Goal: Task Accomplishment & Management: Manage account settings

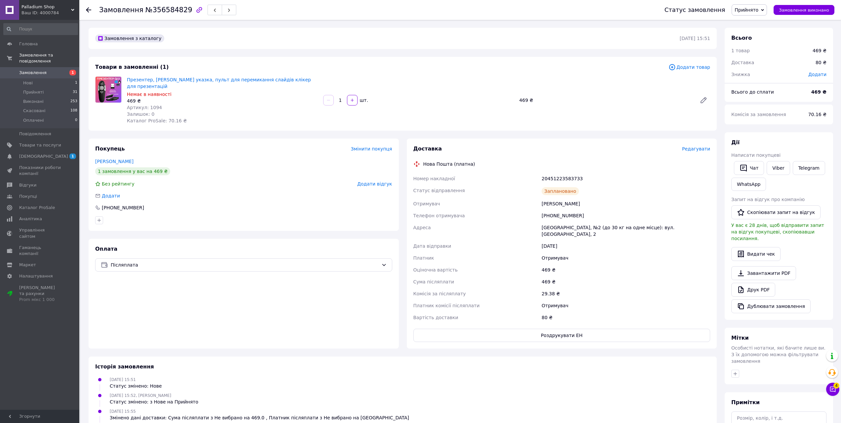
click at [703, 146] on span "Редагувати" at bounding box center [696, 148] width 28 height 5
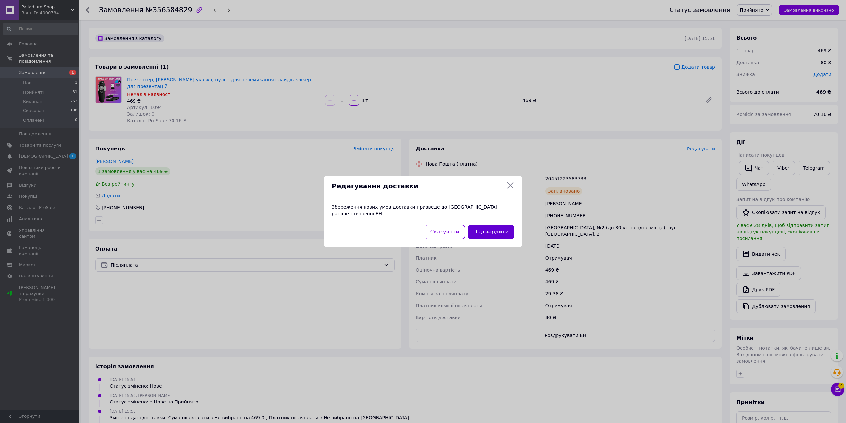
click at [498, 230] on button "Підтвердити" at bounding box center [491, 232] width 47 height 14
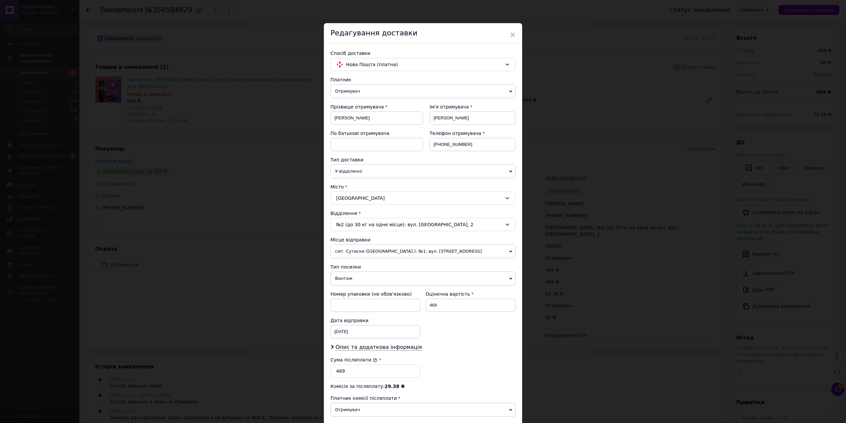
click at [397, 249] on span "смт. Сутиски ([GEOGRAPHIC_DATA].): №1: вул. [STREET_ADDRESS]" at bounding box center [422, 251] width 185 height 14
click at [383, 273] on link "Додати ще місце відправки" at bounding box center [368, 273] width 68 height 5
click at [372, 255] on span "смт. Сутиски ([GEOGRAPHIC_DATA].): №1: вул. [STREET_ADDRESS]" at bounding box center [422, 251] width 185 height 14
click at [370, 274] on link "Додати ще місце відправки" at bounding box center [368, 273] width 68 height 5
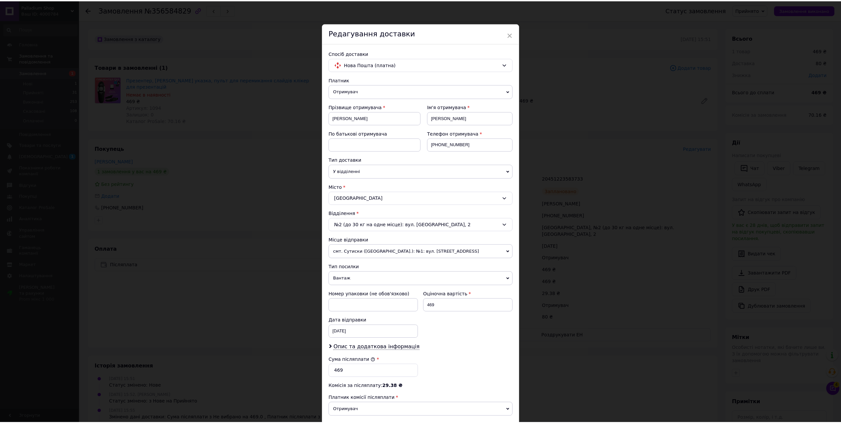
scroll to position [82, 0]
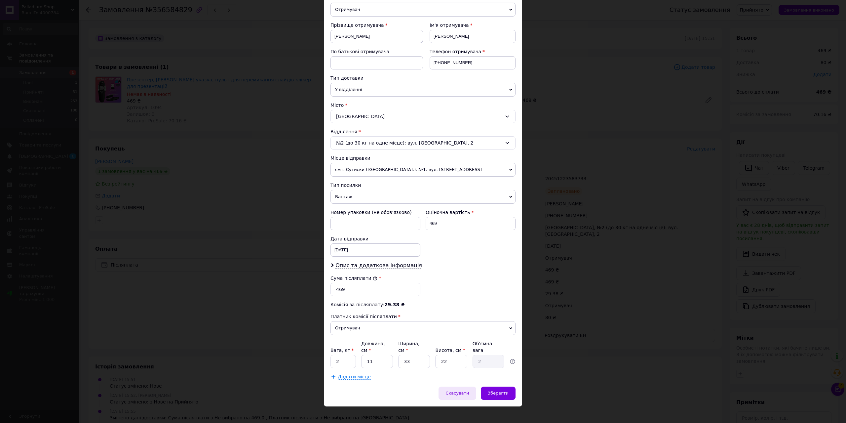
click at [462, 390] on span "Скасувати" at bounding box center [456, 392] width 23 height 5
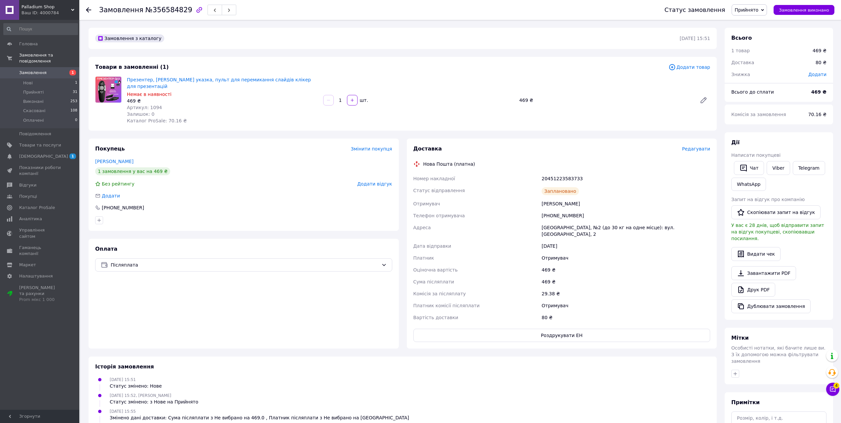
click at [689, 145] on div "Доставка Редагувати" at bounding box center [561, 149] width 297 height 8
click at [689, 146] on span "Редагувати" at bounding box center [696, 148] width 28 height 5
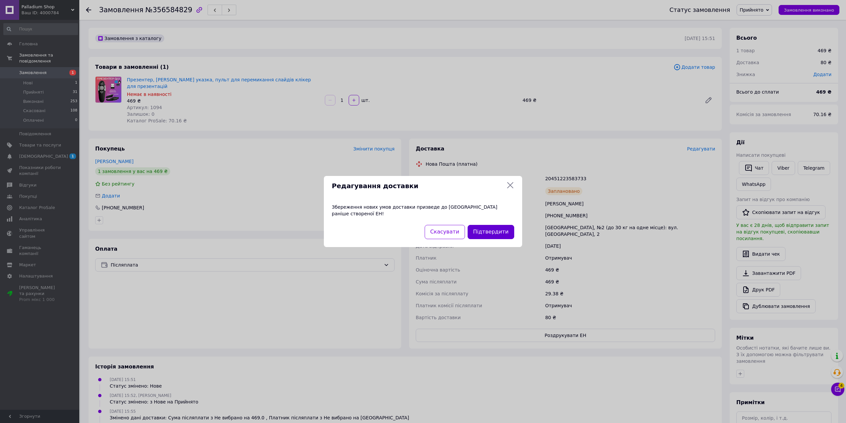
click at [478, 230] on button "Підтвердити" at bounding box center [491, 232] width 47 height 14
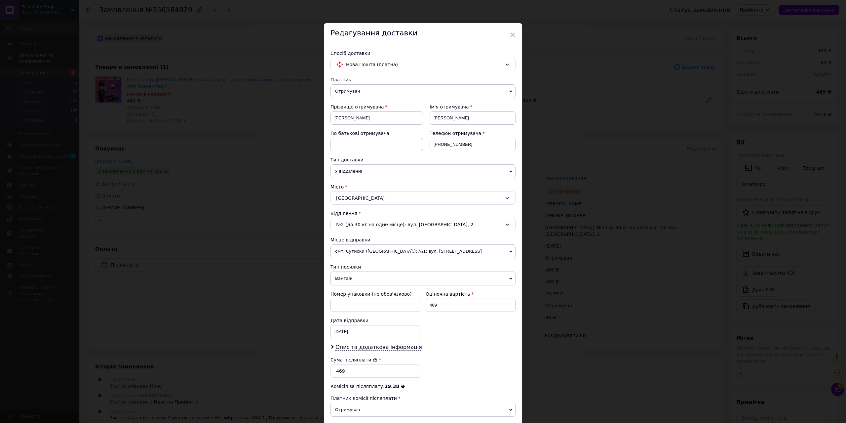
click at [246, 107] on div "× Редагування доставки Спосіб доставки Нова Пошта (платна) Платник Отримувач Ві…" at bounding box center [423, 211] width 846 height 423
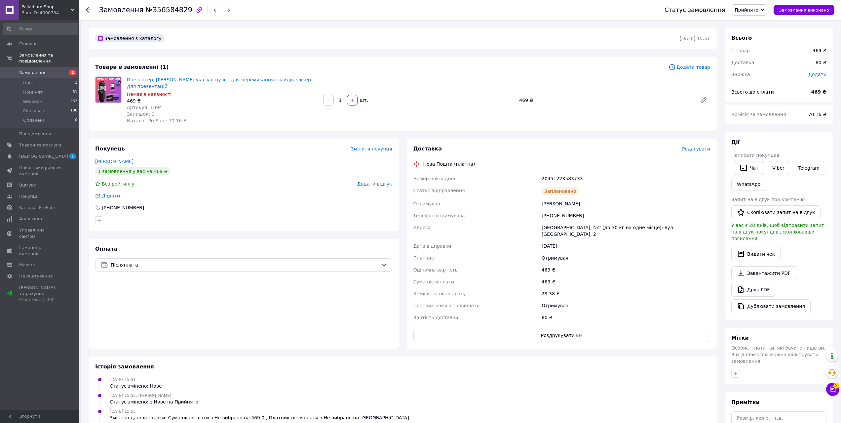
click at [26, 70] on span "Замовлення" at bounding box center [32, 73] width 27 height 6
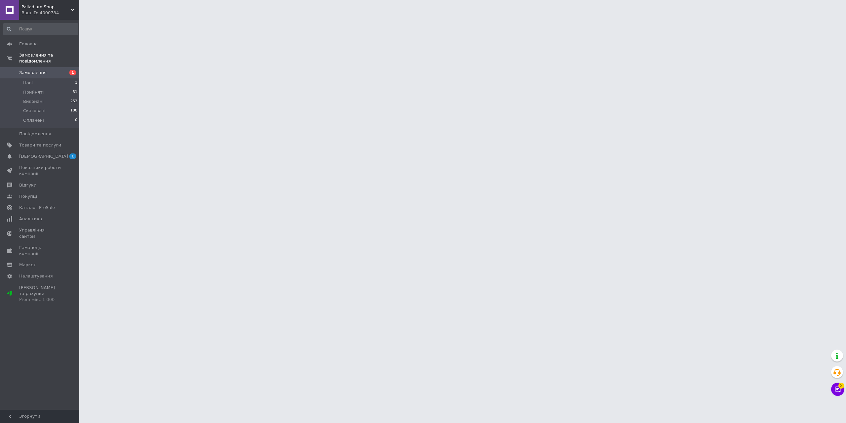
click at [50, 70] on span "Замовлення" at bounding box center [40, 73] width 42 height 6
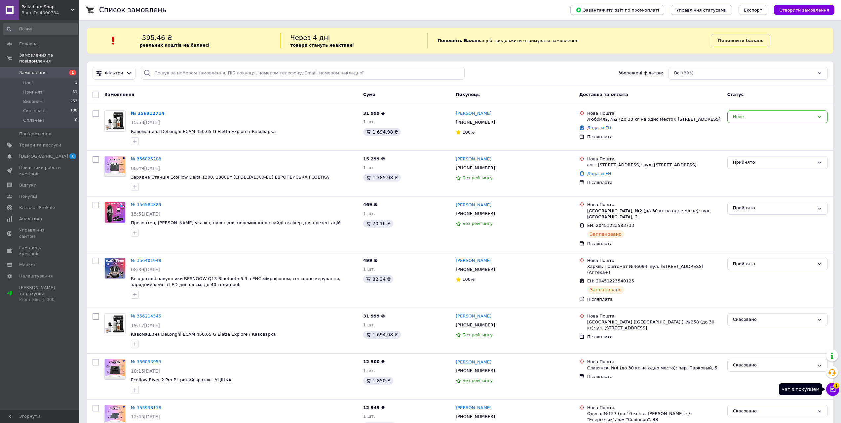
click at [831, 388] on icon at bounding box center [832, 389] width 7 height 7
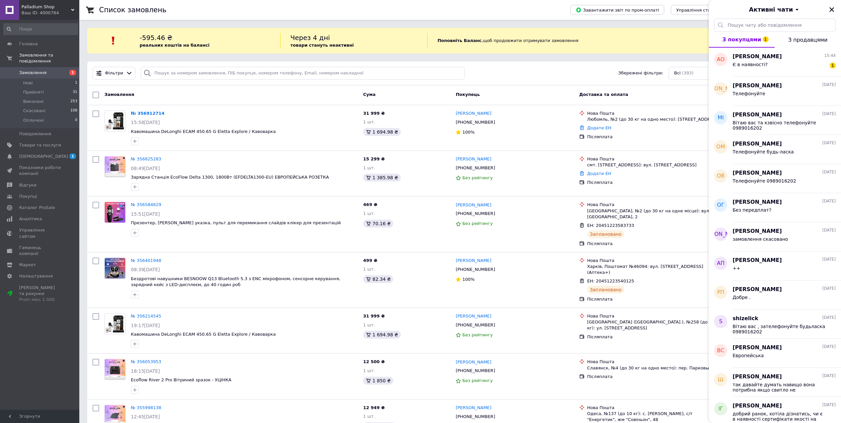
click at [796, 39] on span "З продавцями" at bounding box center [807, 40] width 39 height 6
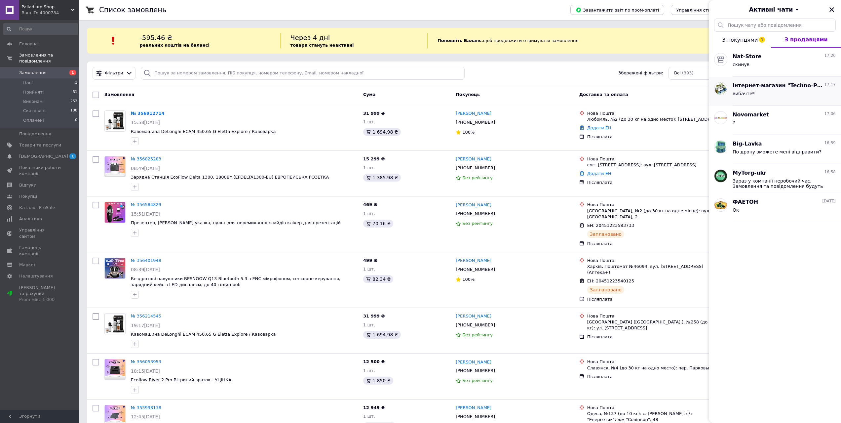
click at [784, 91] on div "вибачте*" at bounding box center [784, 95] width 103 height 11
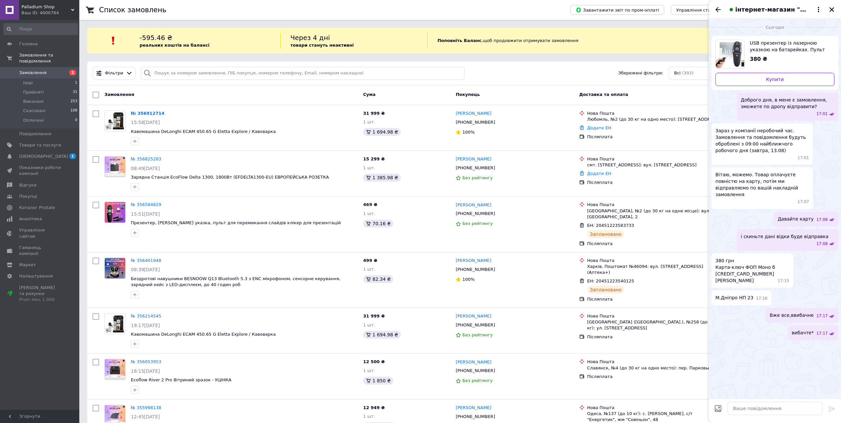
click at [720, 13] on icon "Назад" at bounding box center [718, 10] width 8 height 8
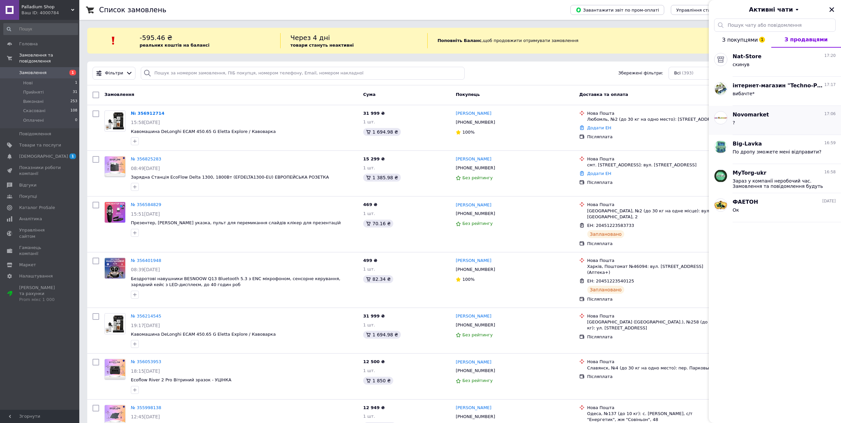
click at [773, 129] on div "?" at bounding box center [784, 124] width 103 height 11
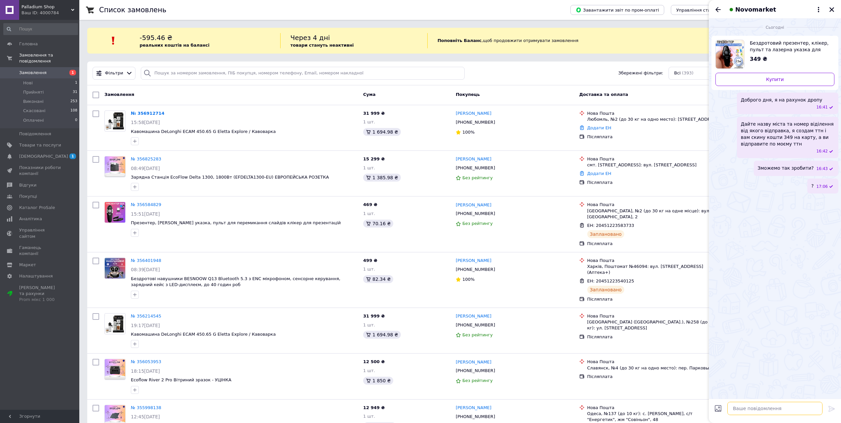
click at [776, 410] on textarea at bounding box center [774, 407] width 95 height 13
type textarea "Вже не потрібно"
click at [832, 409] on icon at bounding box center [831, 408] width 6 height 6
click at [715, 7] on icon "Назад" at bounding box center [718, 10] width 8 height 8
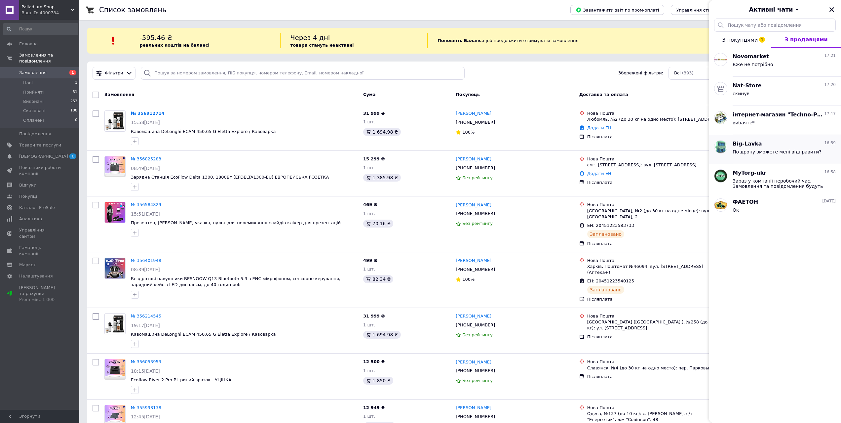
click at [771, 148] on div "По дропу зможете мені відправити?" at bounding box center [784, 153] width 103 height 11
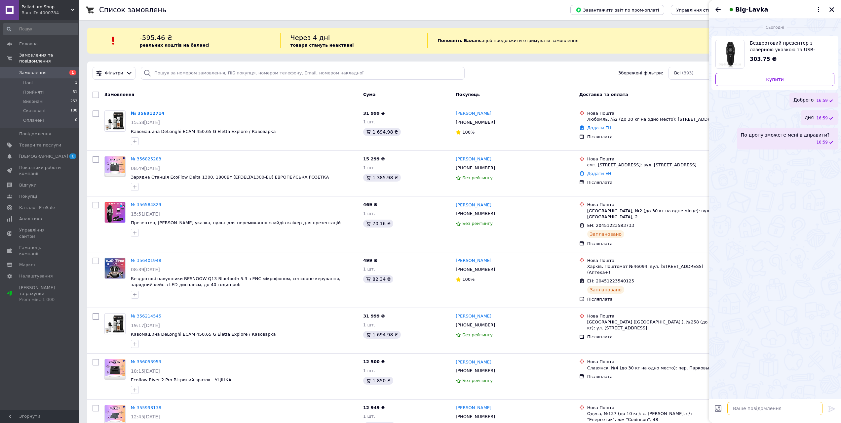
click at [783, 408] on textarea at bounding box center [774, 407] width 95 height 13
type textarea "Вже не потрібно"
click at [716, 11] on icon "Назад" at bounding box center [718, 10] width 8 height 8
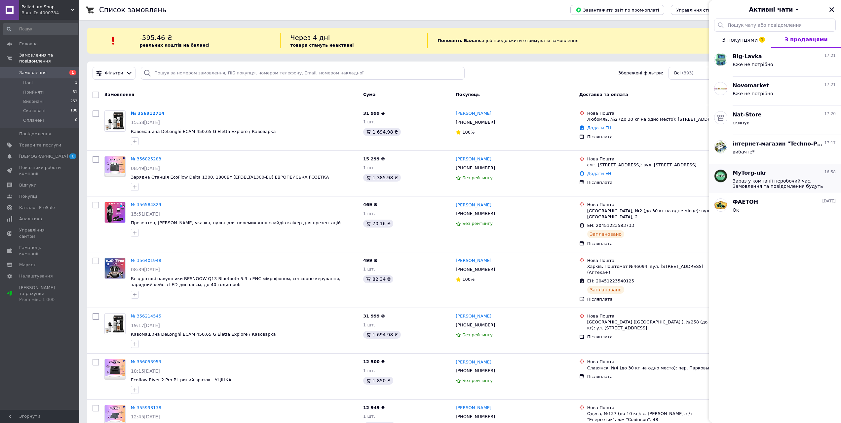
click at [770, 180] on span "Зараз у компанії неробочий час. Замовлення та повідомлення будуть оброблені з 0…" at bounding box center [780, 183] width 94 height 11
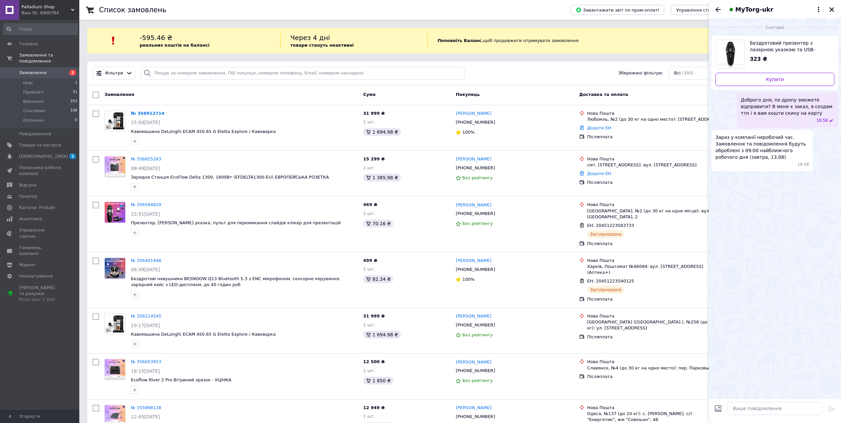
click at [761, 414] on div at bounding box center [775, 408] width 100 height 19
click at [761, 413] on textarea at bounding box center [774, 407] width 95 height 13
type textarea "вже не потрібно"
click at [720, 13] on icon "Назад" at bounding box center [718, 10] width 8 height 8
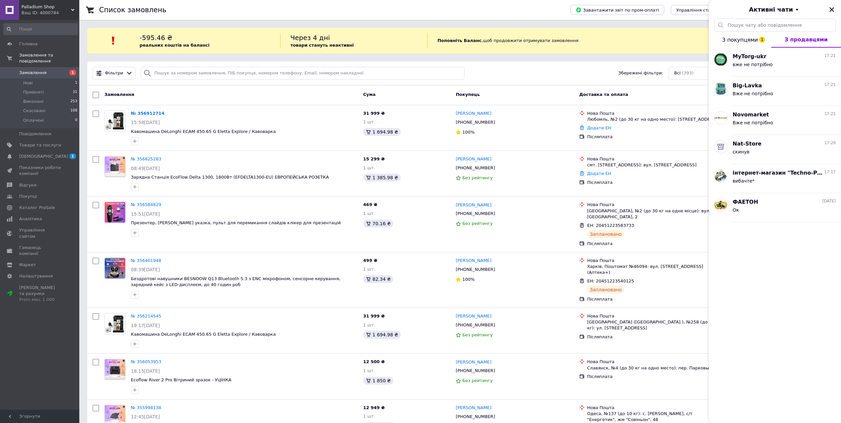
drag, startPoint x: 774, startPoint y: 180, endPoint x: 791, endPoint y: 306, distance: 127.7
click at [791, 306] on div "MyTorg-ukr 17:21 вже не потрібно Big-Lavka 17:21 Вже не потрібно Novomarket 17:…" at bounding box center [775, 242] width 132 height 388
click at [762, 177] on div "вибачте*" at bounding box center [784, 182] width 103 height 11
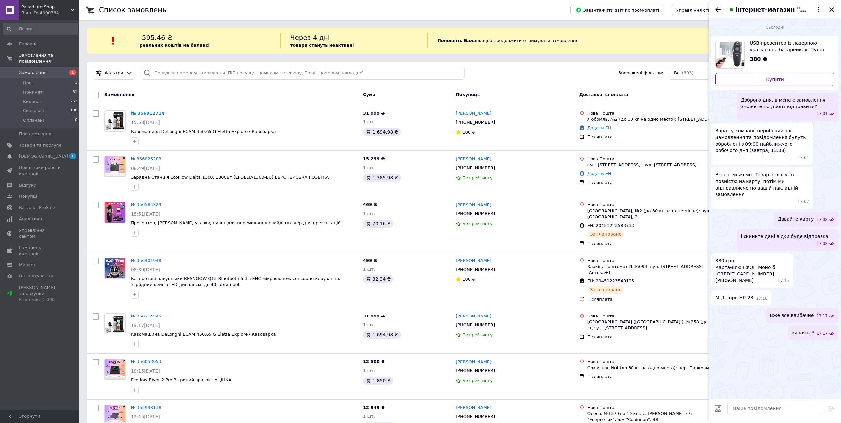
click at [720, 10] on icon "Назад" at bounding box center [718, 10] width 8 height 8
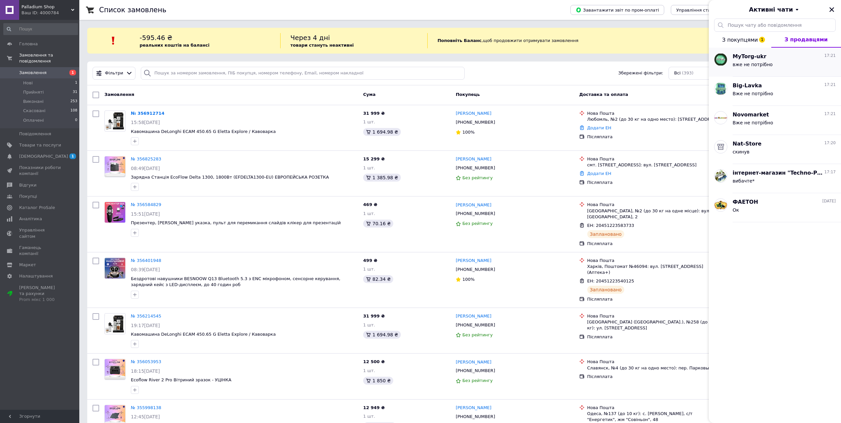
click at [764, 63] on span "вже не потрібно" at bounding box center [753, 64] width 40 height 5
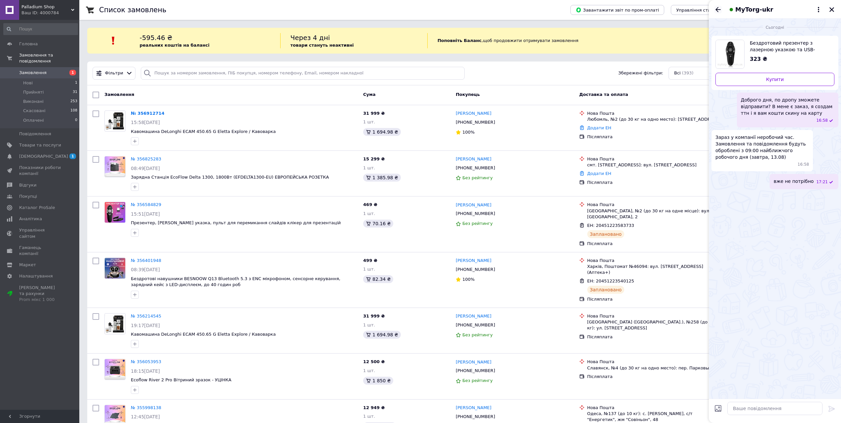
click at [720, 11] on icon "Назад" at bounding box center [718, 10] width 8 height 8
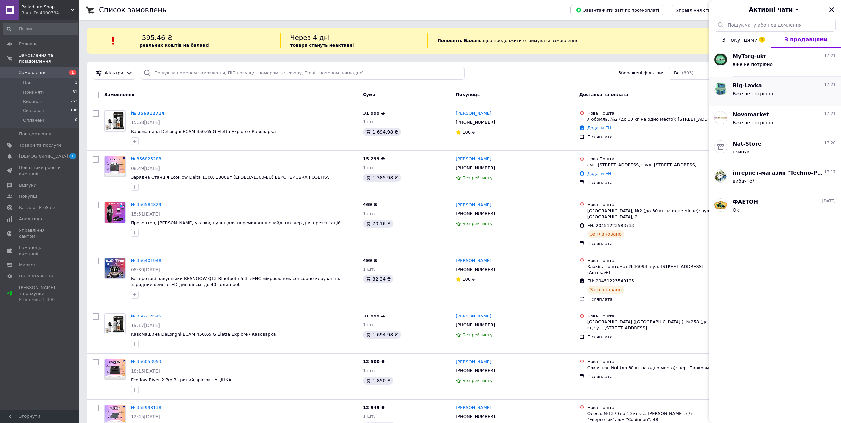
click at [759, 87] on div "Big-Lavka 17:21" at bounding box center [784, 86] width 103 height 8
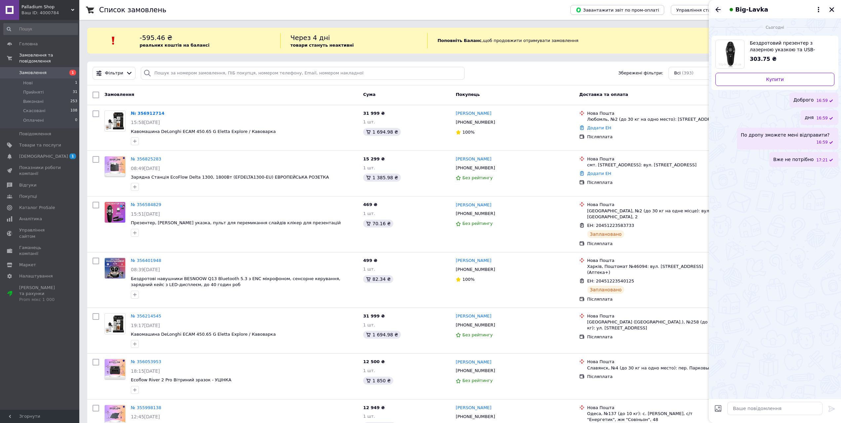
click at [714, 9] on div "Big-Lavka" at bounding box center [775, 9] width 132 height 19
click at [716, 11] on icon "Назад" at bounding box center [718, 10] width 8 height 8
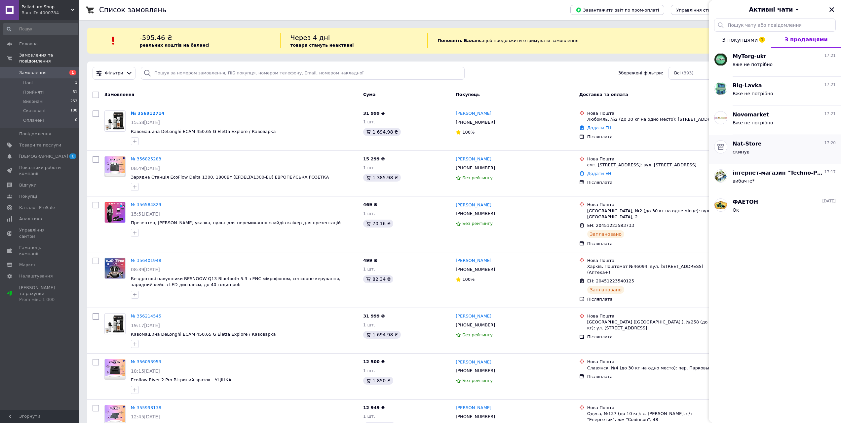
click at [776, 145] on div "Nat-Store 17:20" at bounding box center [784, 144] width 103 height 8
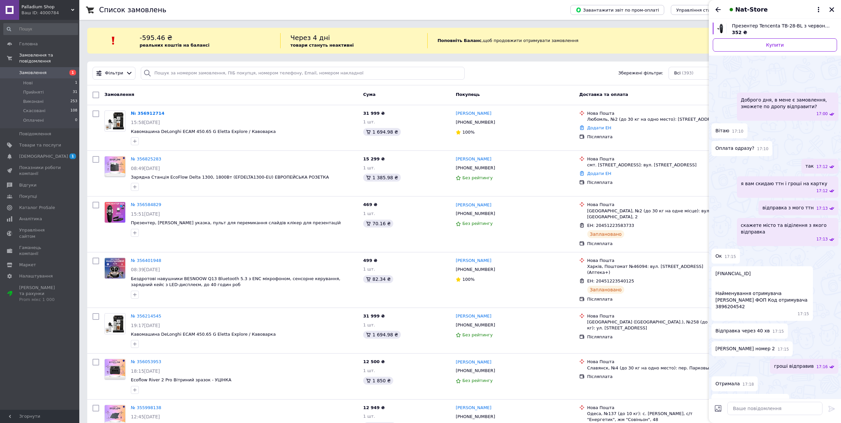
scroll to position [23, 0]
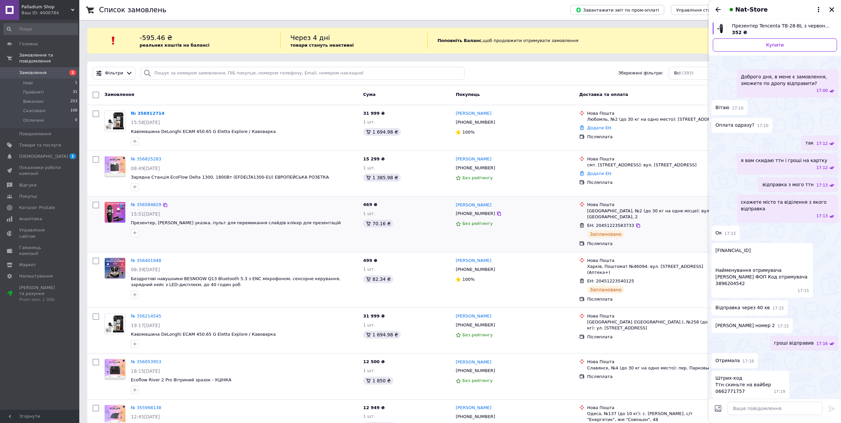
click at [535, 240] on div "[PERSON_NAME] [PHONE_NUMBER] Без рейтингу" at bounding box center [515, 224] width 124 height 50
